Goal: Navigation & Orientation: Find specific page/section

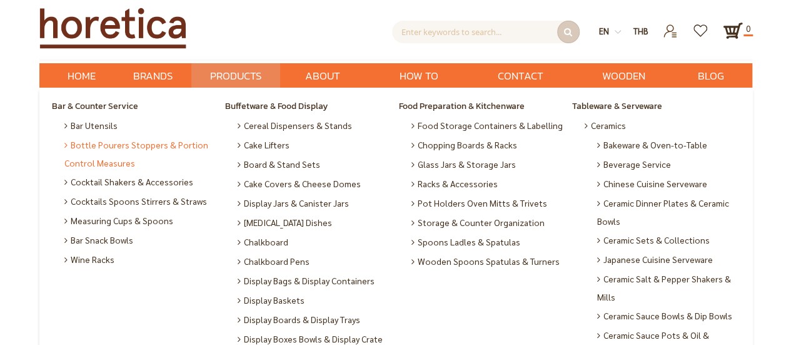
click at [108, 146] on span "Bottle Pourers Stoppers & Portion Control Measures" at bounding box center [141, 153] width 155 height 37
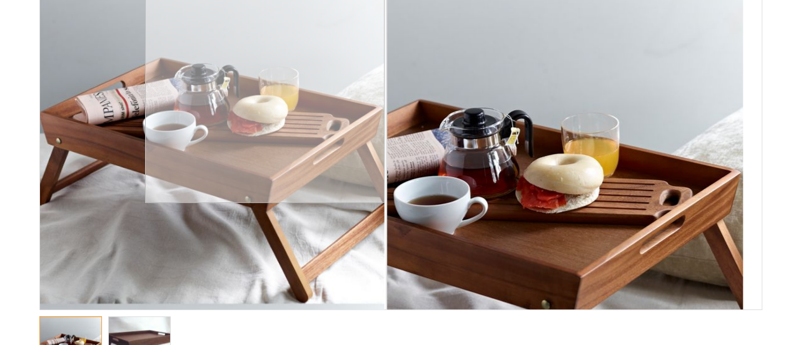
scroll to position [188, 0]
